Goal: Task Accomplishment & Management: Manage account settings

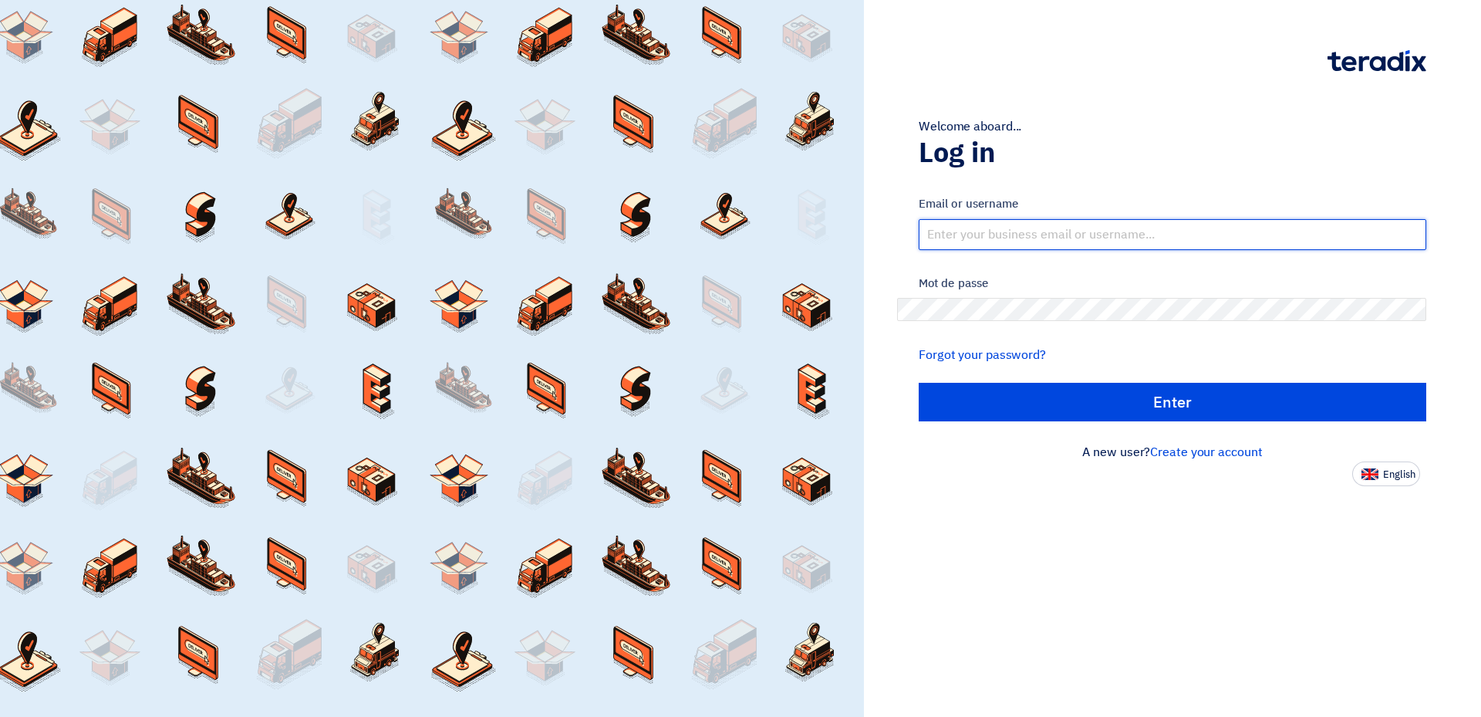
click at [984, 219] on input "text" at bounding box center [1173, 234] width 508 height 31
type input "[PERSON_NAME][EMAIL_ADDRESS][DOMAIN_NAME]"
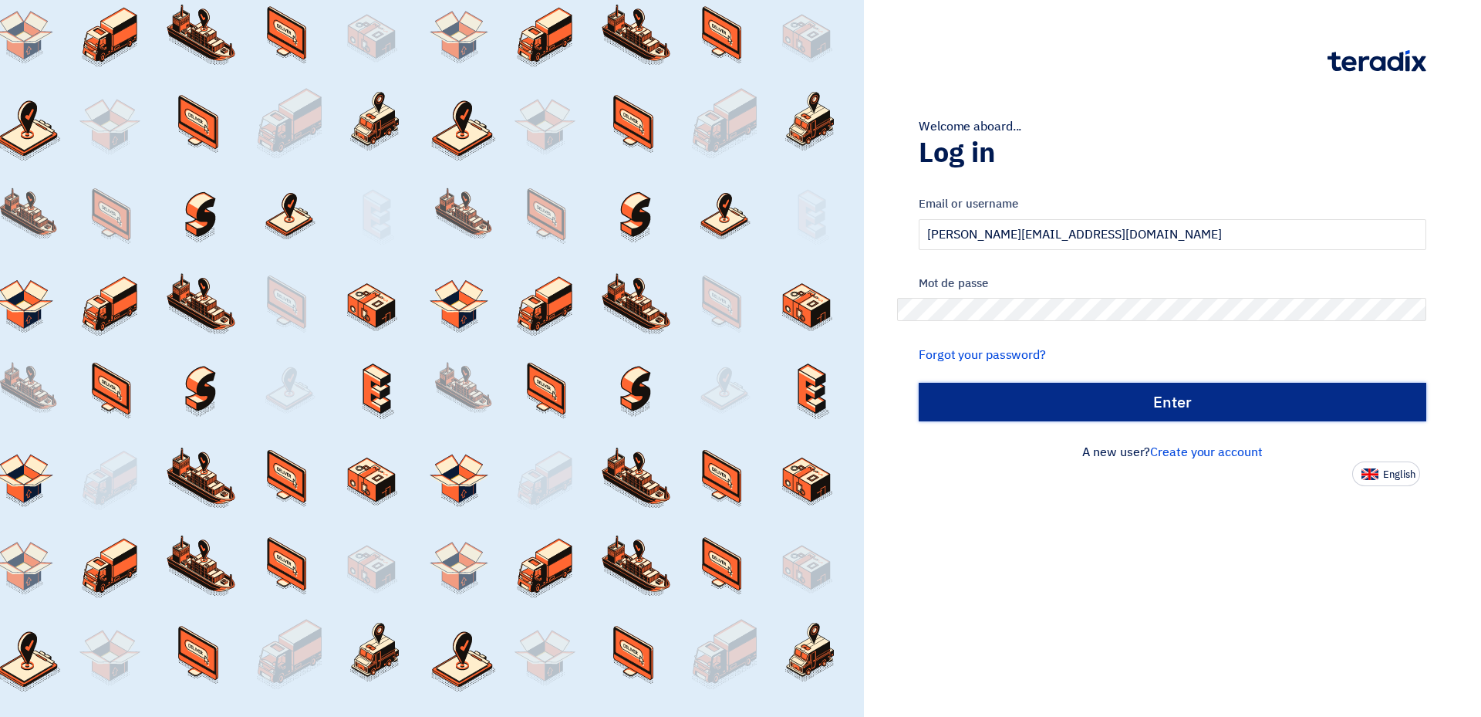
click at [1255, 383] on input "الدخول" at bounding box center [1173, 402] width 508 height 39
type input "Sign in"
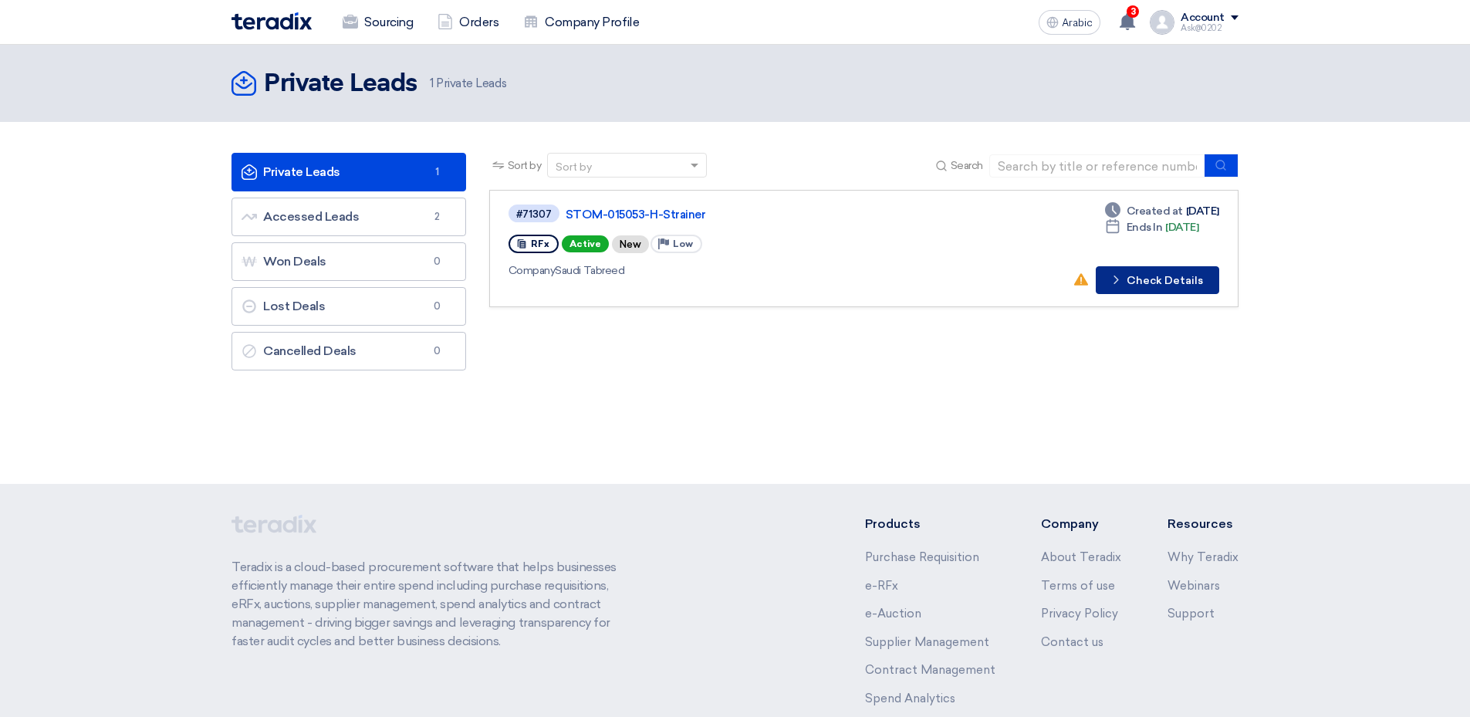
click at [1096, 266] on button "Check details Check Details" at bounding box center [1157, 280] width 123 height 28
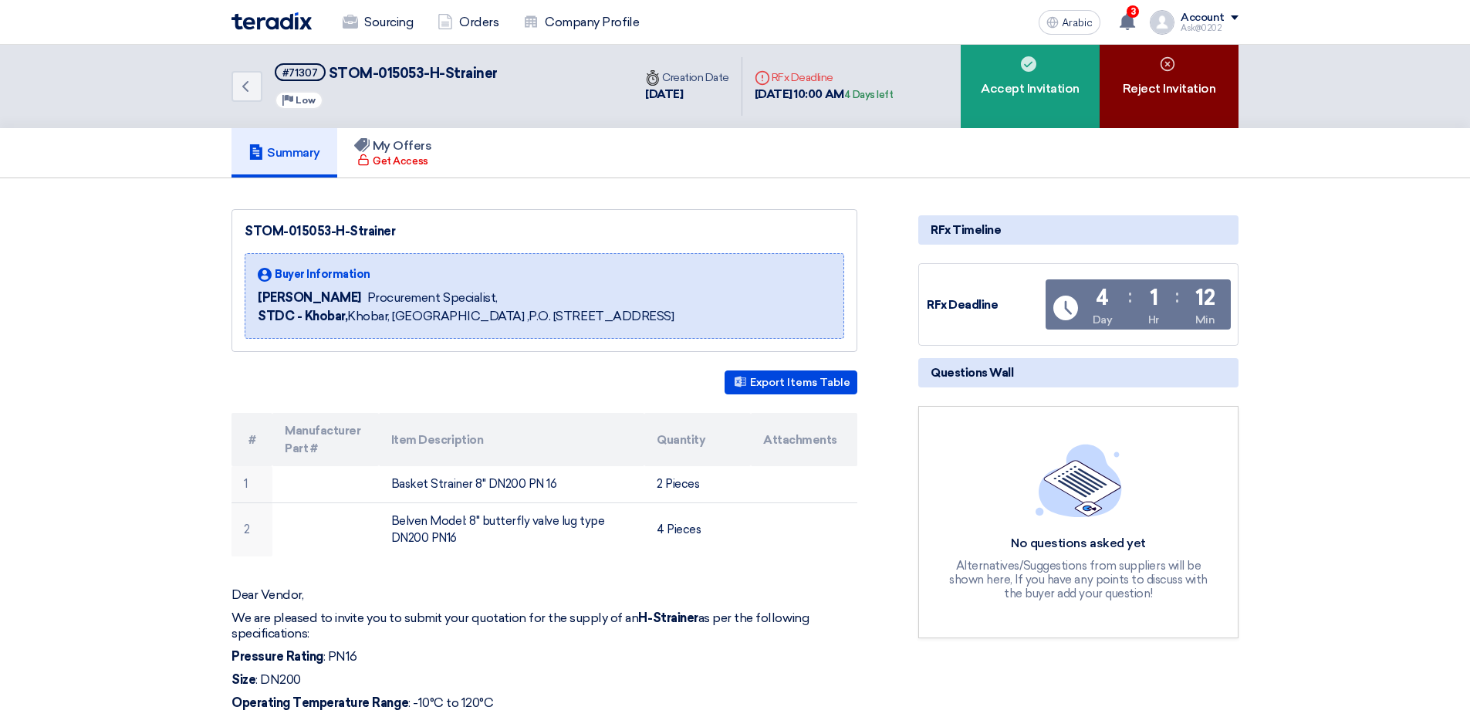
click at [1099, 74] on div "Reject Invitation" at bounding box center [1168, 86] width 139 height 83
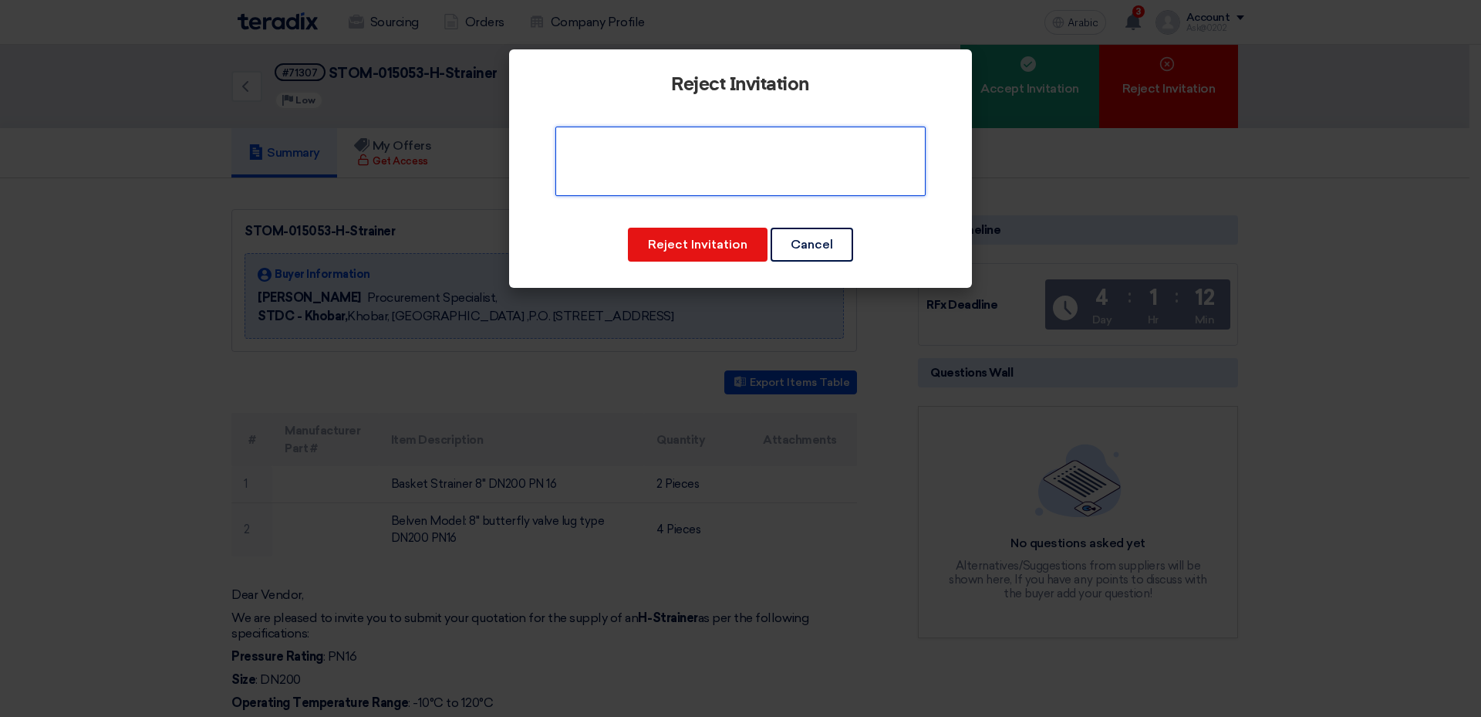
click at [761, 127] on textarea at bounding box center [741, 161] width 370 height 69
type textarea "We are not selling these items"
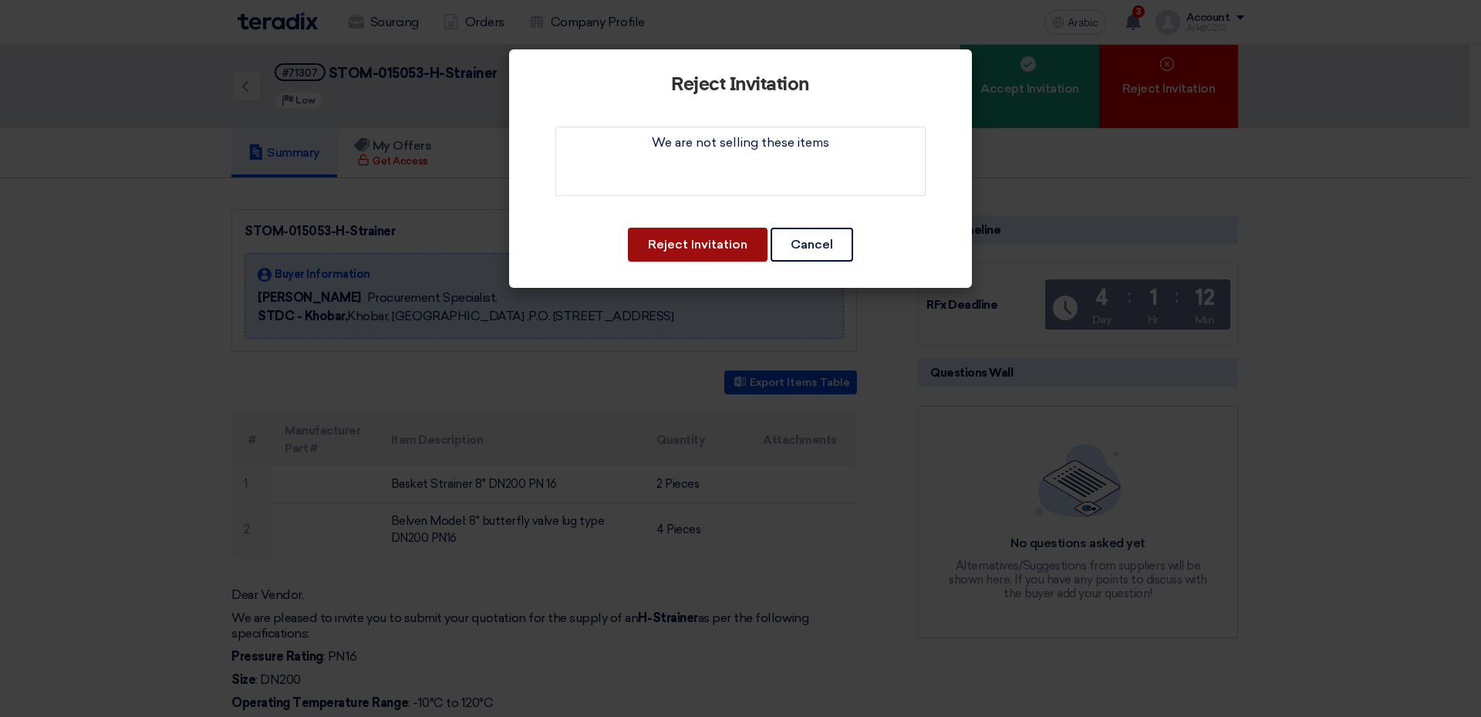
click at [727, 228] on button "Reject Invitation" at bounding box center [698, 245] width 140 height 34
